Goal: Transaction & Acquisition: Purchase product/service

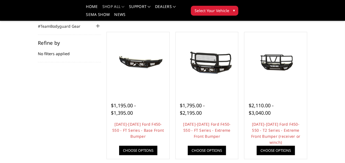
scroll to position [82, 0]
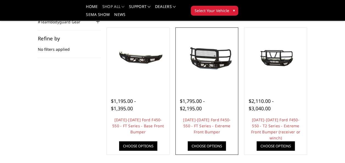
click at [203, 62] on img at bounding box center [207, 59] width 60 height 28
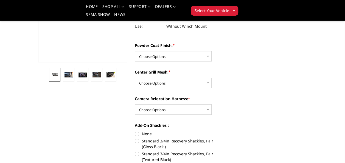
scroll to position [110, 0]
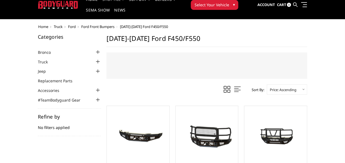
scroll to position [55, 0]
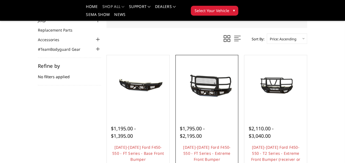
click at [211, 89] on img at bounding box center [207, 87] width 60 height 28
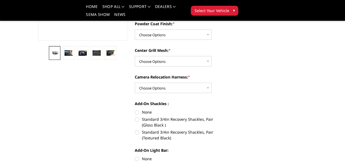
scroll to position [137, 0]
